Goal: Information Seeking & Learning: Find specific fact

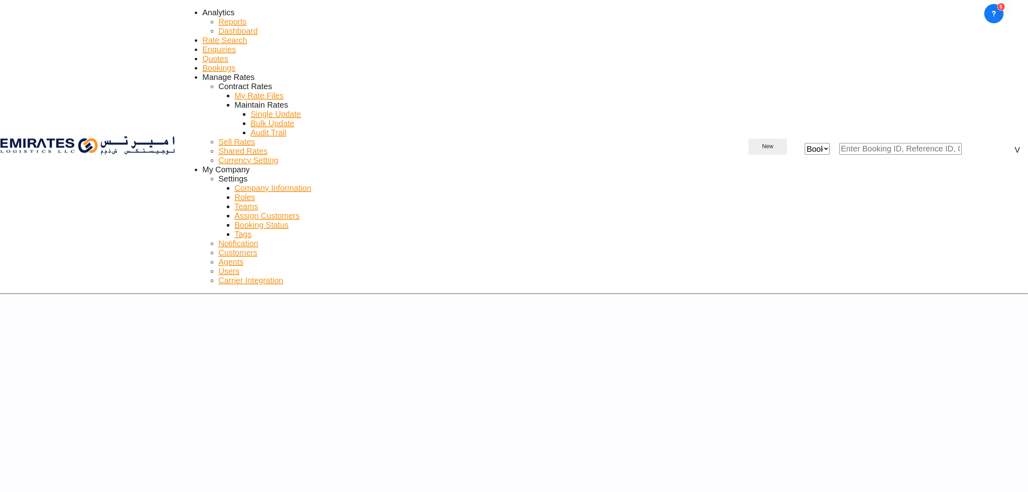
click at [783, 142] on md-icon "icon-chevron-down" at bounding box center [778, 147] width 10 height 10
click at [949, 53] on span "Ratesheet" at bounding box center [946, 46] width 12 height 13
click at [202, 36] on span "Rate Search" at bounding box center [224, 40] width 45 height 9
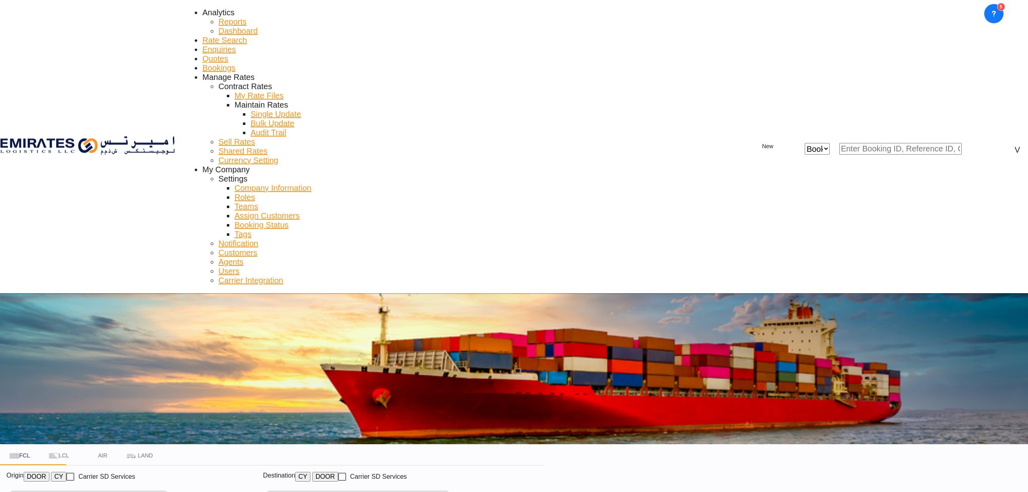
click at [284, 91] on span "My Rate Files" at bounding box center [259, 95] width 49 height 9
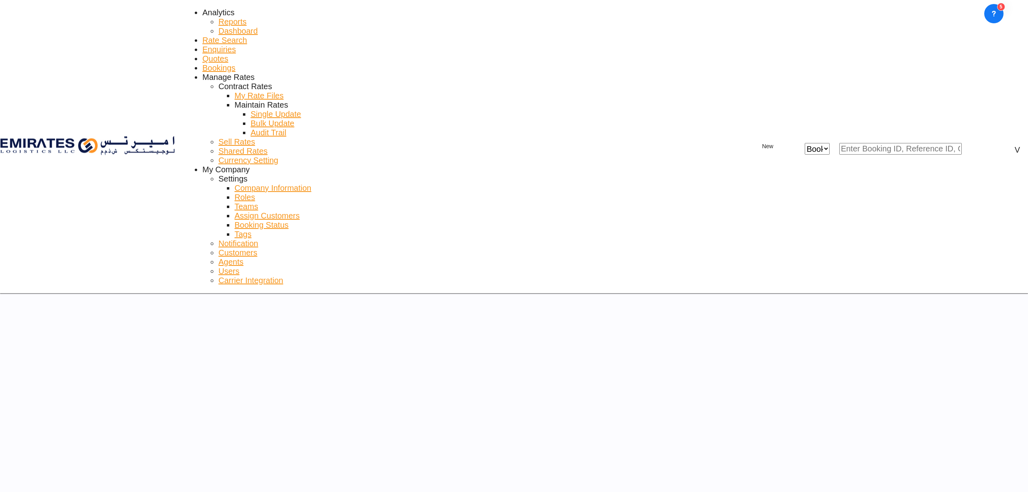
click at [202, 36] on span "Rate Search" at bounding box center [224, 40] width 45 height 9
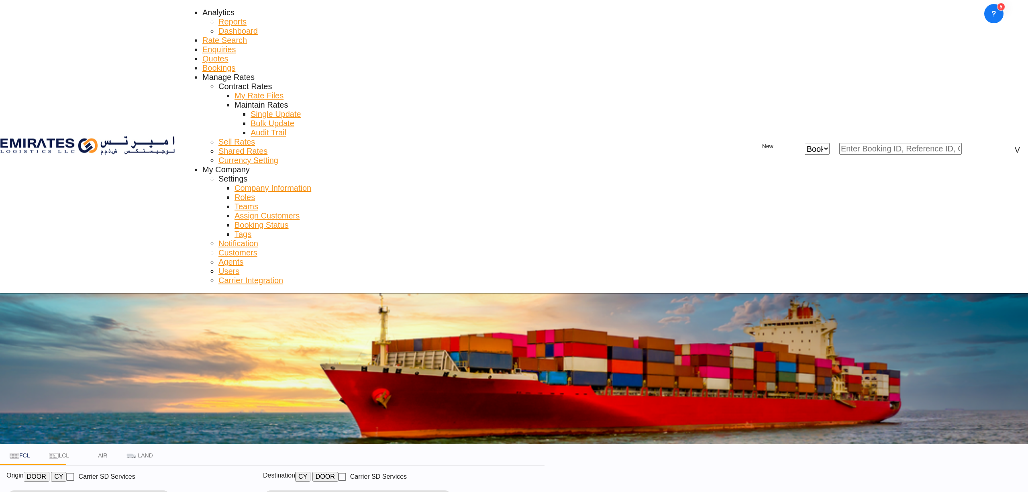
click at [234, 214] on div "Load Type Also known as Learn More GP General Purpose, DV(Dry Van), FT(Feet), H…" at bounding box center [514, 246] width 1028 height 492
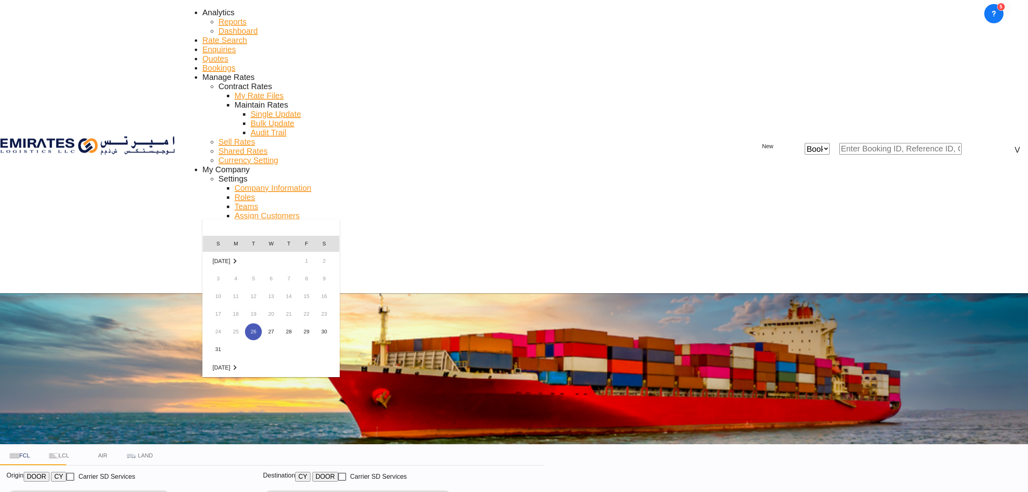
scroll to position [107, 0]
click at [254, 278] on span "2" at bounding box center [253, 278] width 16 height 16
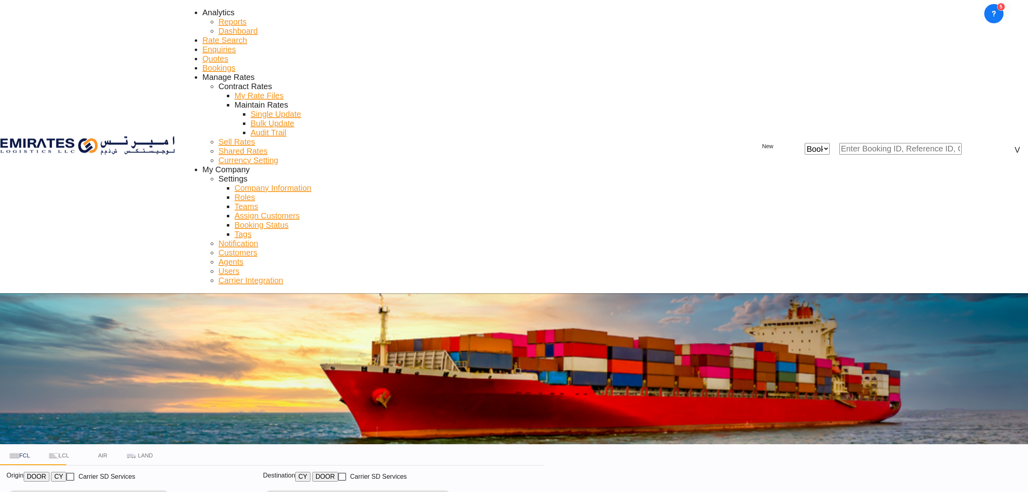
click at [451, 490] on button "Remove" at bounding box center [445, 496] width 13 height 13
type input "lome"
click at [511, 192] on div "Lome [GEOGRAPHIC_DATA] TGLFW" at bounding box center [524, 198] width 64 height 39
type input "AEJEA to TGLFW / [DATE]"
